Goal: Task Accomplishment & Management: Complete application form

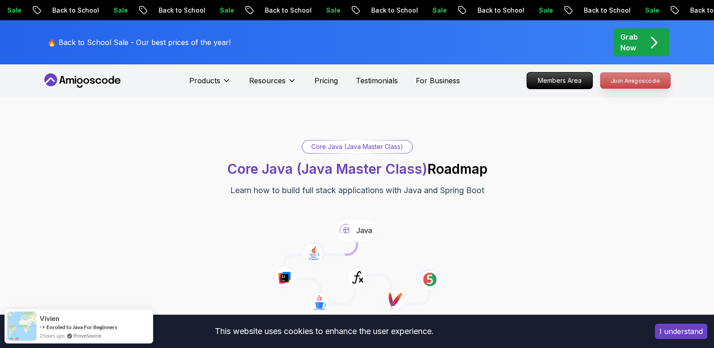
click at [654, 75] on p "Join Amigoscode" at bounding box center [636, 80] width 70 height 15
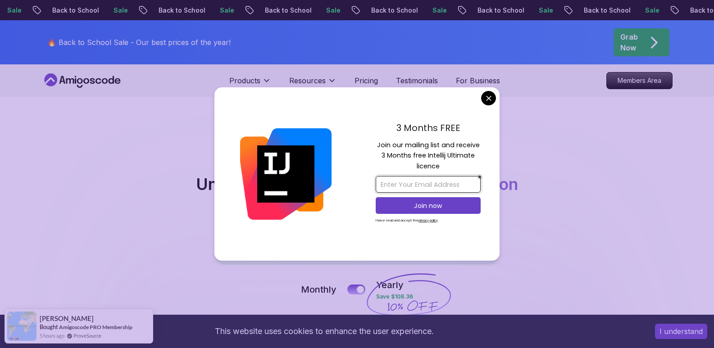
click at [430, 182] on input "email" at bounding box center [428, 184] width 105 height 17
type input "[EMAIL_ADDRESS][DOMAIN_NAME]"
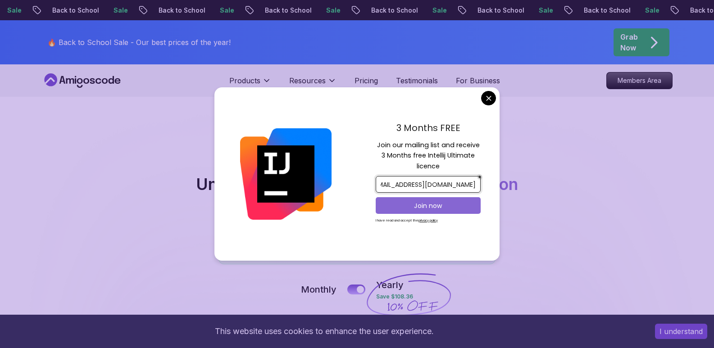
scroll to position [0, 0]
click at [428, 207] on p "Join now" at bounding box center [428, 205] width 85 height 9
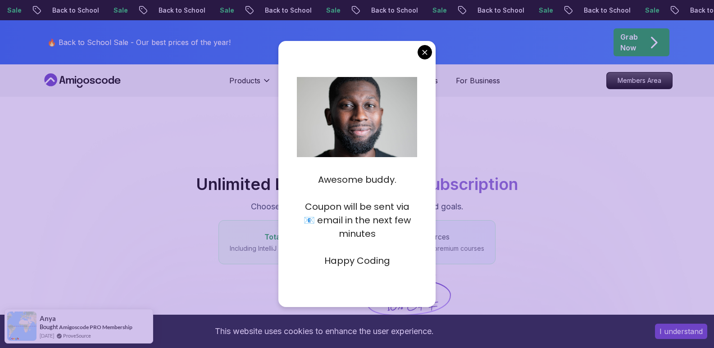
click at [347, 261] on p "Happy Coding" at bounding box center [357, 261] width 120 height 14
click at [350, 222] on p "Coupon will be sent via 📧 email in the next few minutes" at bounding box center [357, 220] width 120 height 41
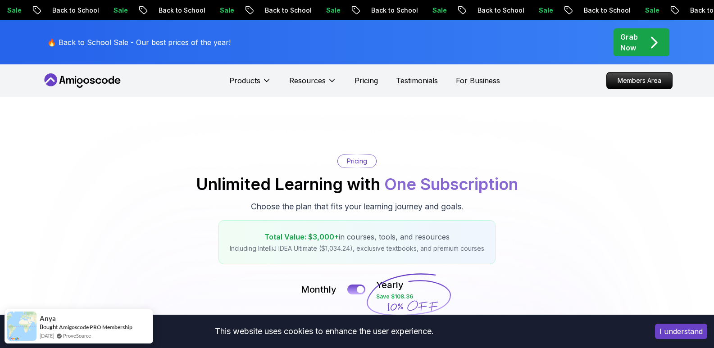
click at [633, 41] on p "Grab Now" at bounding box center [630, 43] width 18 height 22
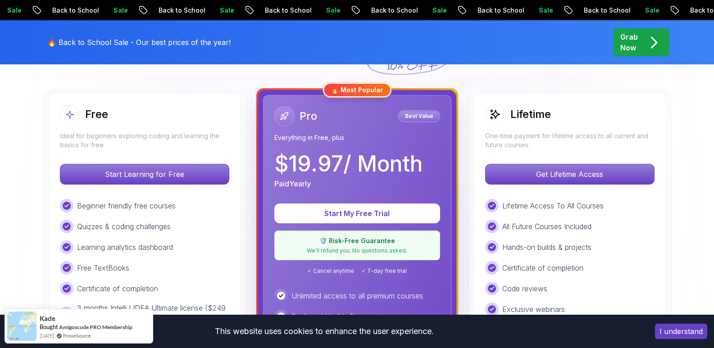
scroll to position [225, 0]
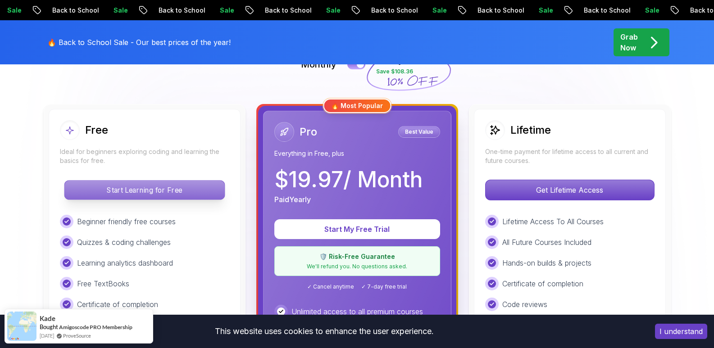
click at [151, 187] on p "Start Learning for Free" at bounding box center [144, 190] width 160 height 19
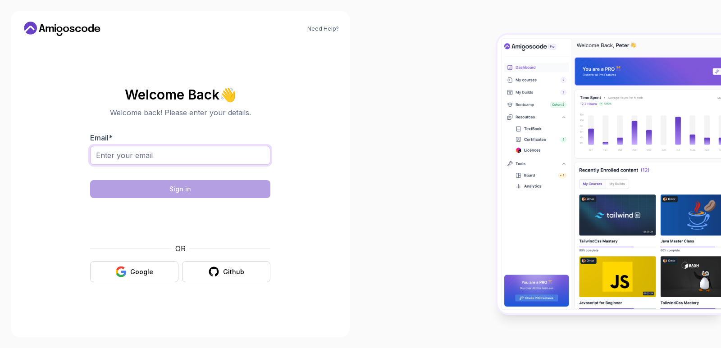
click at [197, 156] on input "Email *" at bounding box center [180, 155] width 180 height 19
type input "[EMAIL_ADDRESS][DOMAIN_NAME]"
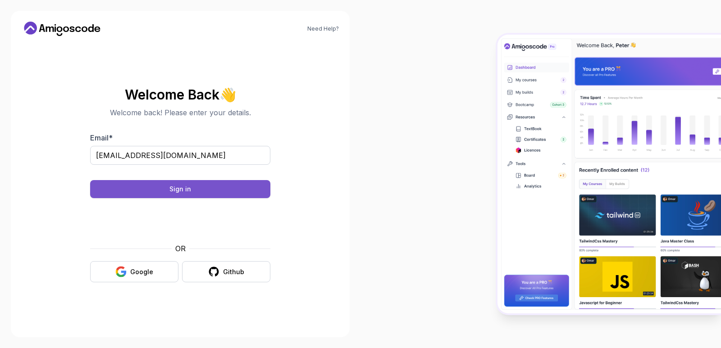
click at [189, 191] on div "Sign in" at bounding box center [180, 189] width 22 height 9
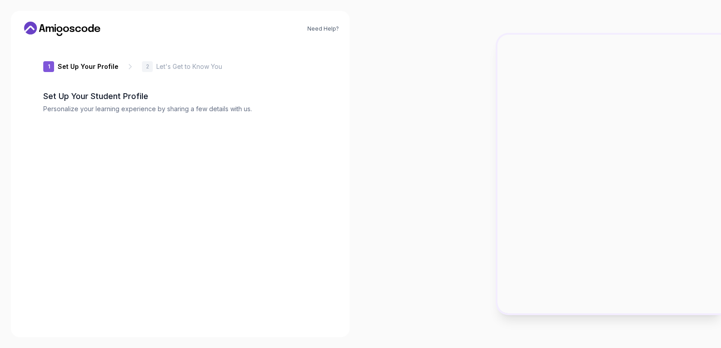
type input "fierceeagledeb7f"
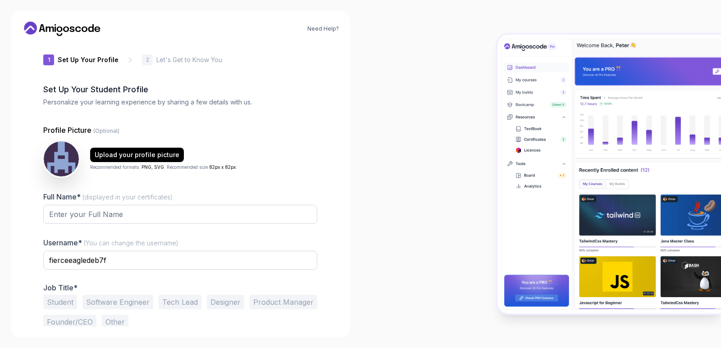
scroll to position [27, 0]
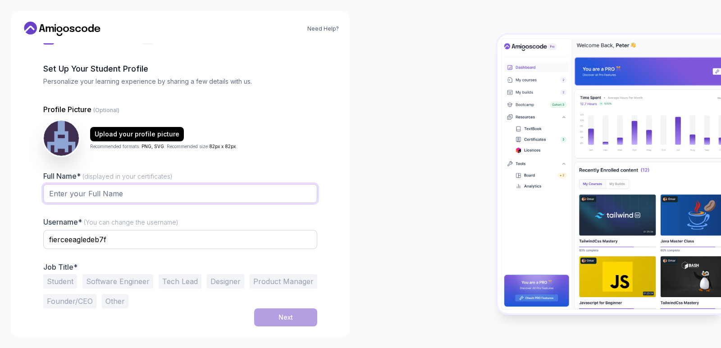
click at [125, 188] on input "Full Name* (displayed in your certificates)" at bounding box center [180, 193] width 274 height 19
click at [118, 244] on input "fierceeagledeb7f" at bounding box center [180, 239] width 274 height 19
click at [163, 194] on input "Full Name* (displayed in your certificates)" at bounding box center [180, 193] width 274 height 19
type input "vorn sotheavann"
drag, startPoint x: 137, startPoint y: 243, endPoint x: 6, endPoint y: 257, distance: 131.8
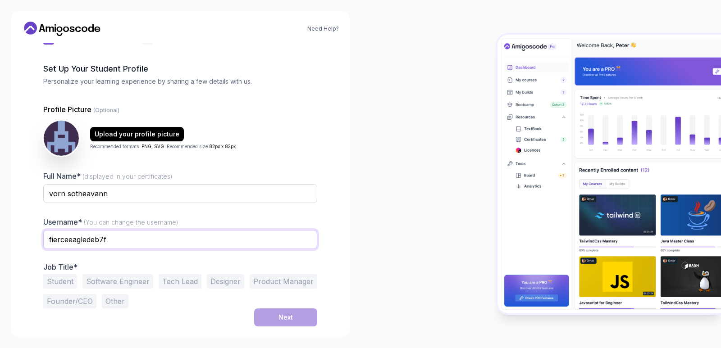
click at [6, 257] on div "Need Help? 1 Set Up Your Profile 1 Set Up Your Profile 2 Let's Get to Know You …" at bounding box center [180, 174] width 360 height 348
type input "sotheavann"
click at [57, 281] on button "Student" at bounding box center [60, 281] width 34 height 14
click at [100, 284] on button "Software Engineer" at bounding box center [117, 281] width 71 height 14
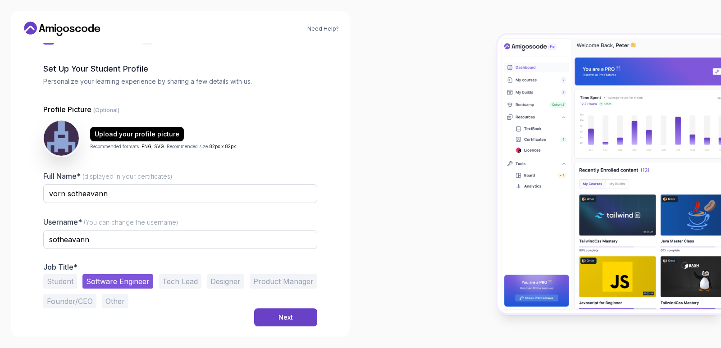
click at [44, 278] on button "Student" at bounding box center [60, 281] width 34 height 14
click at [281, 317] on div "Next" at bounding box center [285, 317] width 14 height 9
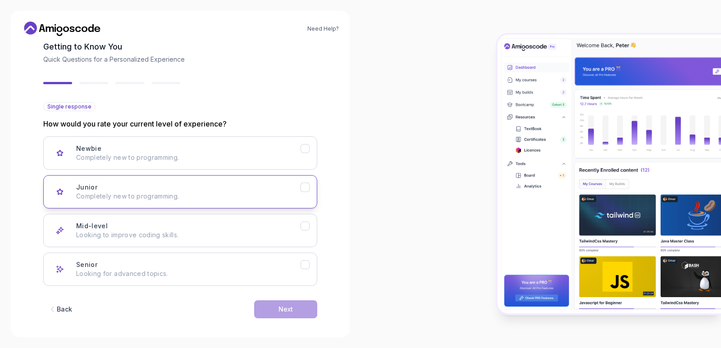
scroll to position [56, 0]
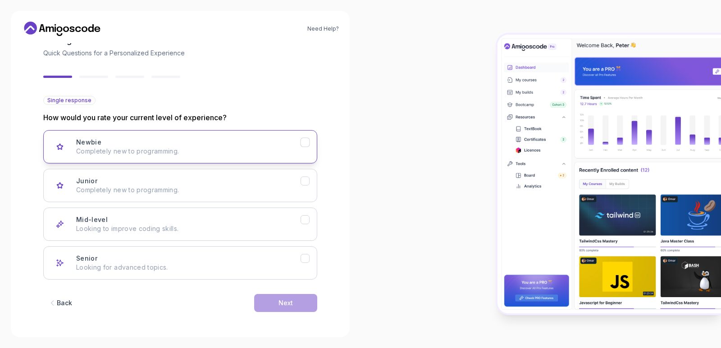
click at [310, 142] on div "Newbie" at bounding box center [305, 142] width 9 height 9
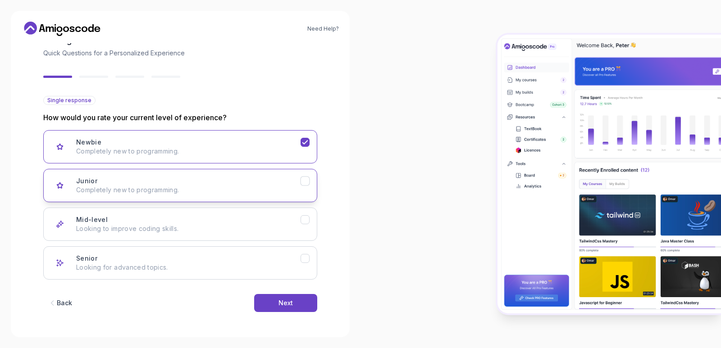
click at [305, 181] on icon "Junior" at bounding box center [305, 181] width 9 height 9
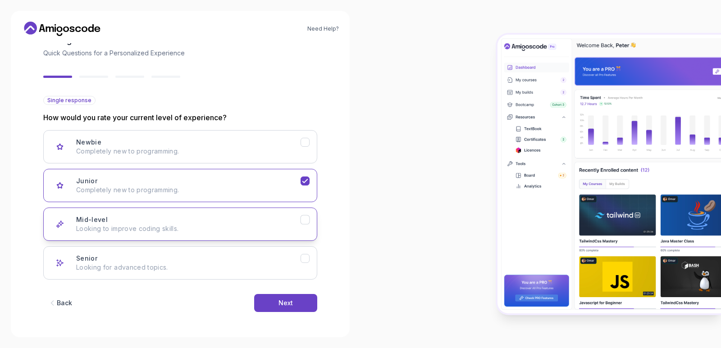
click at [306, 216] on icon "Mid-level" at bounding box center [305, 220] width 9 height 9
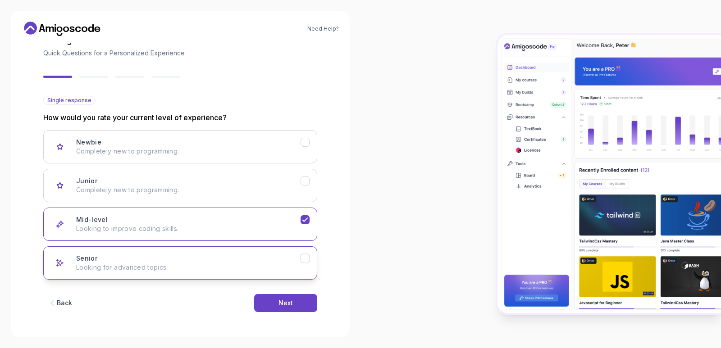
click at [306, 258] on icon "Senior" at bounding box center [304, 259] width 5 height 4
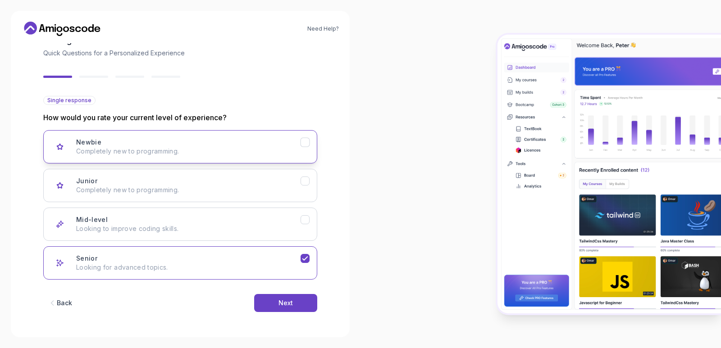
click at [307, 145] on icon "Newbie" at bounding box center [305, 142] width 9 height 9
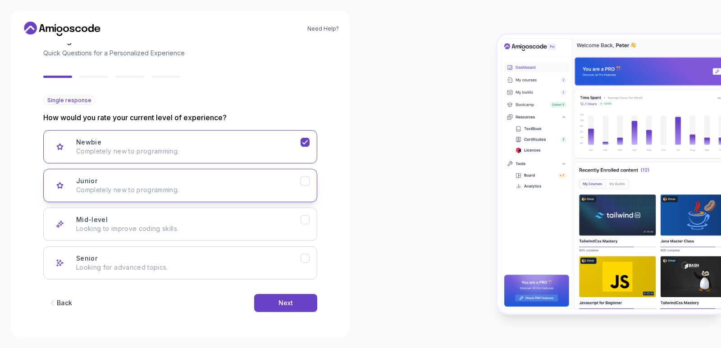
click at [164, 187] on p "Completely new to programming." at bounding box center [188, 190] width 224 height 9
click at [292, 305] on div "Next" at bounding box center [285, 303] width 14 height 9
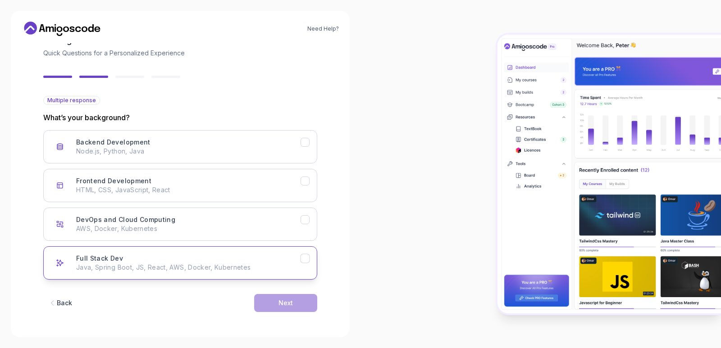
click at [108, 269] on p "Java, Spring Boot, JS, React, AWS, Docker, Kubernetes" at bounding box center [188, 267] width 224 height 9
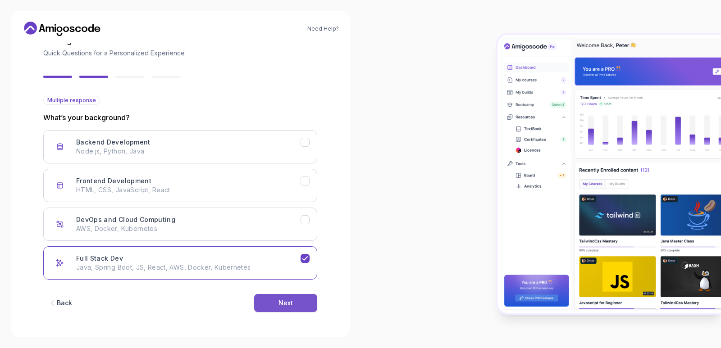
click at [273, 305] on button "Next" at bounding box center [285, 303] width 63 height 18
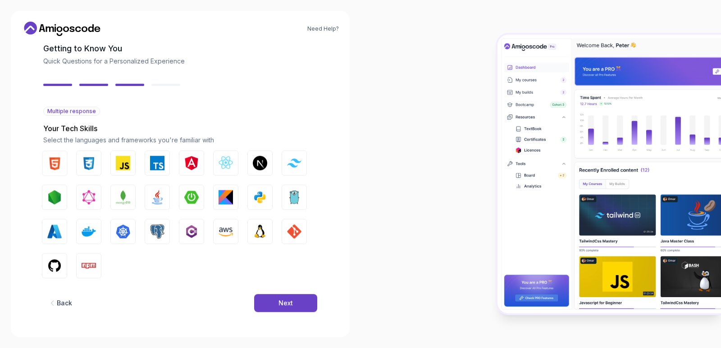
scroll to position [45, 0]
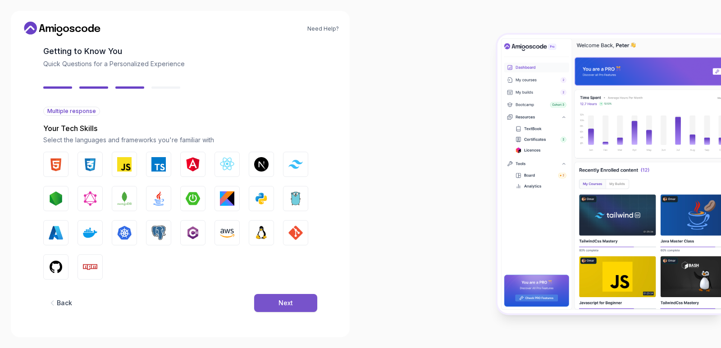
click at [272, 297] on button "Next" at bounding box center [285, 303] width 63 height 18
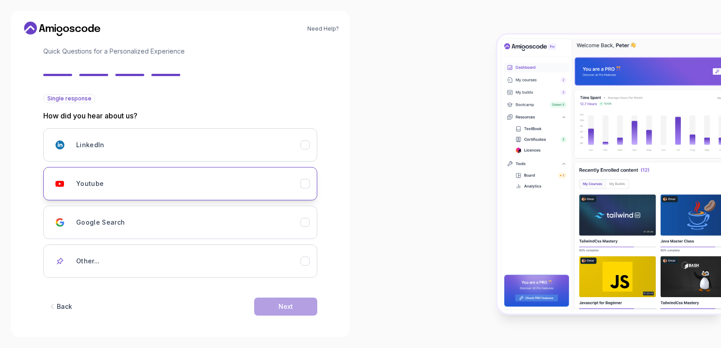
scroll to position [61, 0]
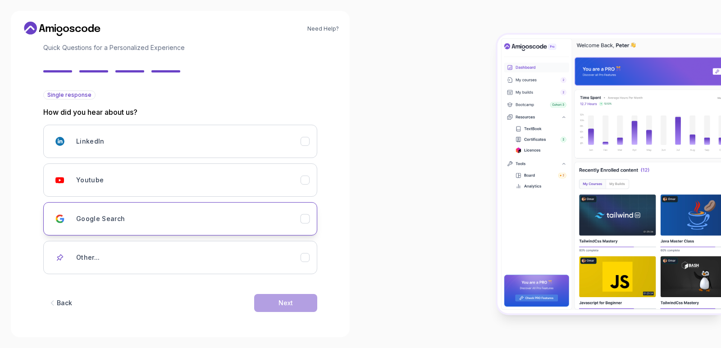
click at [304, 211] on button "Google Search" at bounding box center [180, 218] width 274 height 33
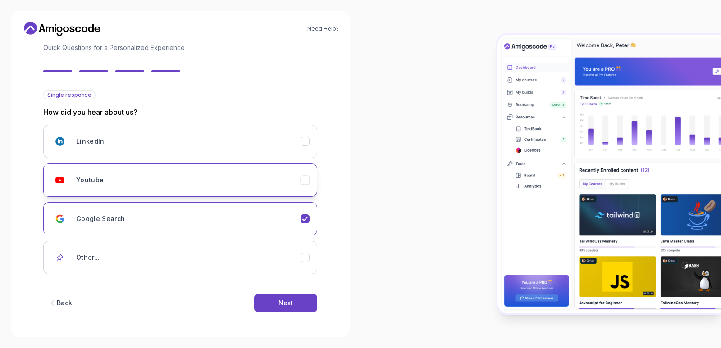
click at [305, 185] on div "Youtube" at bounding box center [305, 180] width 9 height 9
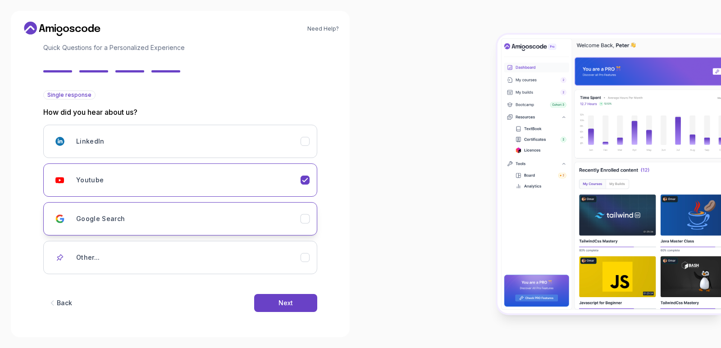
click at [303, 229] on button "Google Search" at bounding box center [180, 218] width 274 height 33
click at [277, 303] on button "Next" at bounding box center [285, 303] width 63 height 18
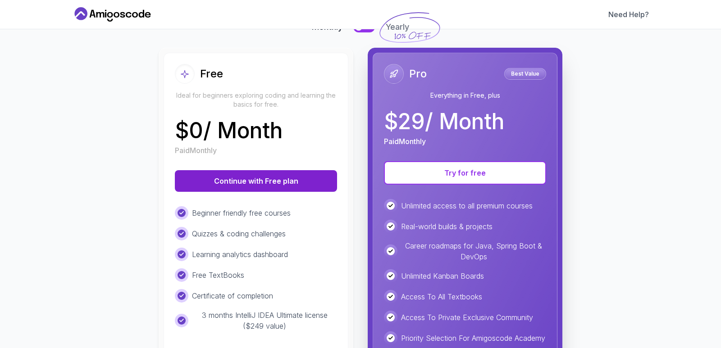
scroll to position [139, 0]
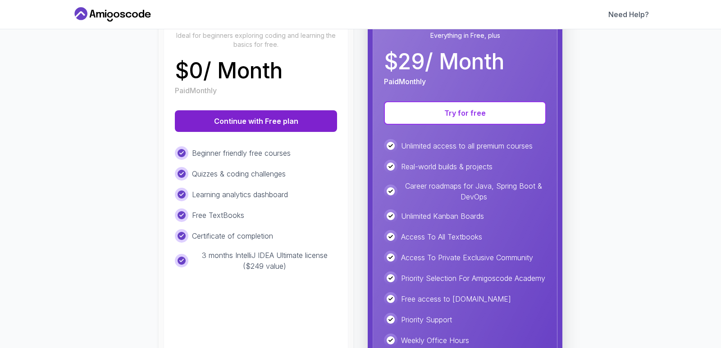
click at [248, 119] on button "Continue with Free plan" at bounding box center [256, 121] width 162 height 22
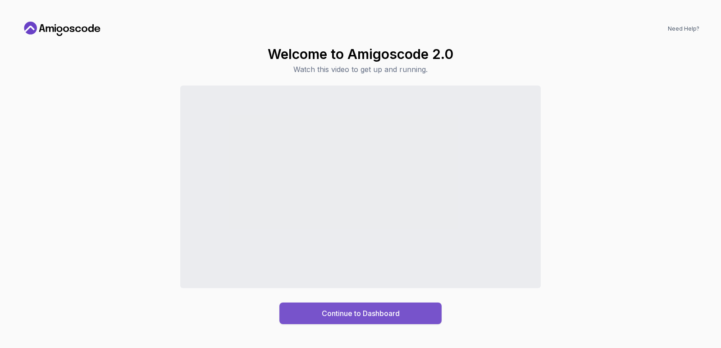
click at [358, 316] on div "Continue to Dashboard" at bounding box center [361, 313] width 78 height 11
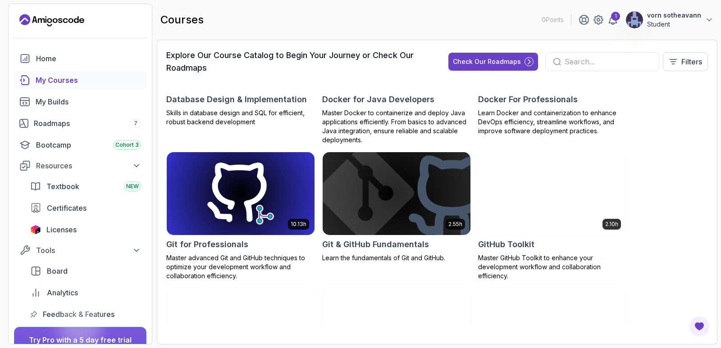
scroll to position [360, 0]
